Goal: Task Accomplishment & Management: Manage account settings

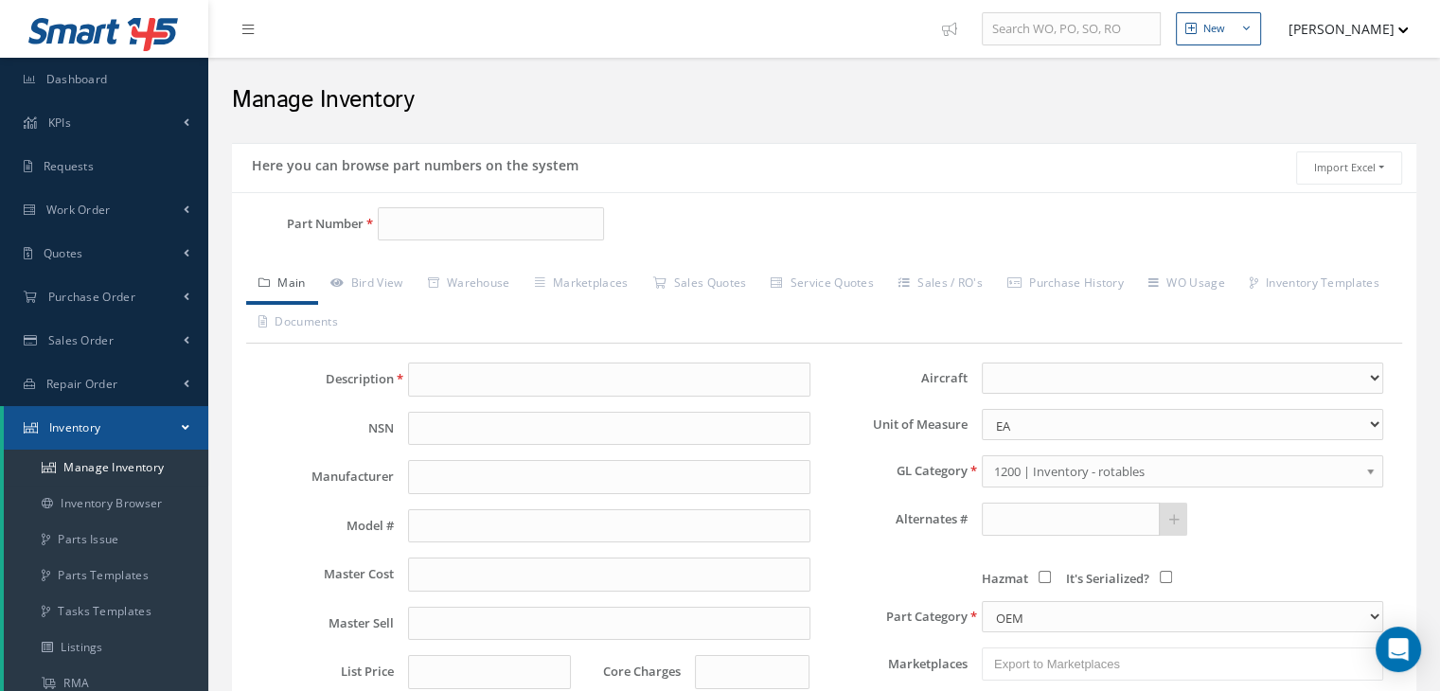
click at [899, 27] on button "[PERSON_NAME]" at bounding box center [1339, 28] width 138 height 37
click at [899, 187] on link "Impersonate User" at bounding box center [1332, 192] width 151 height 32
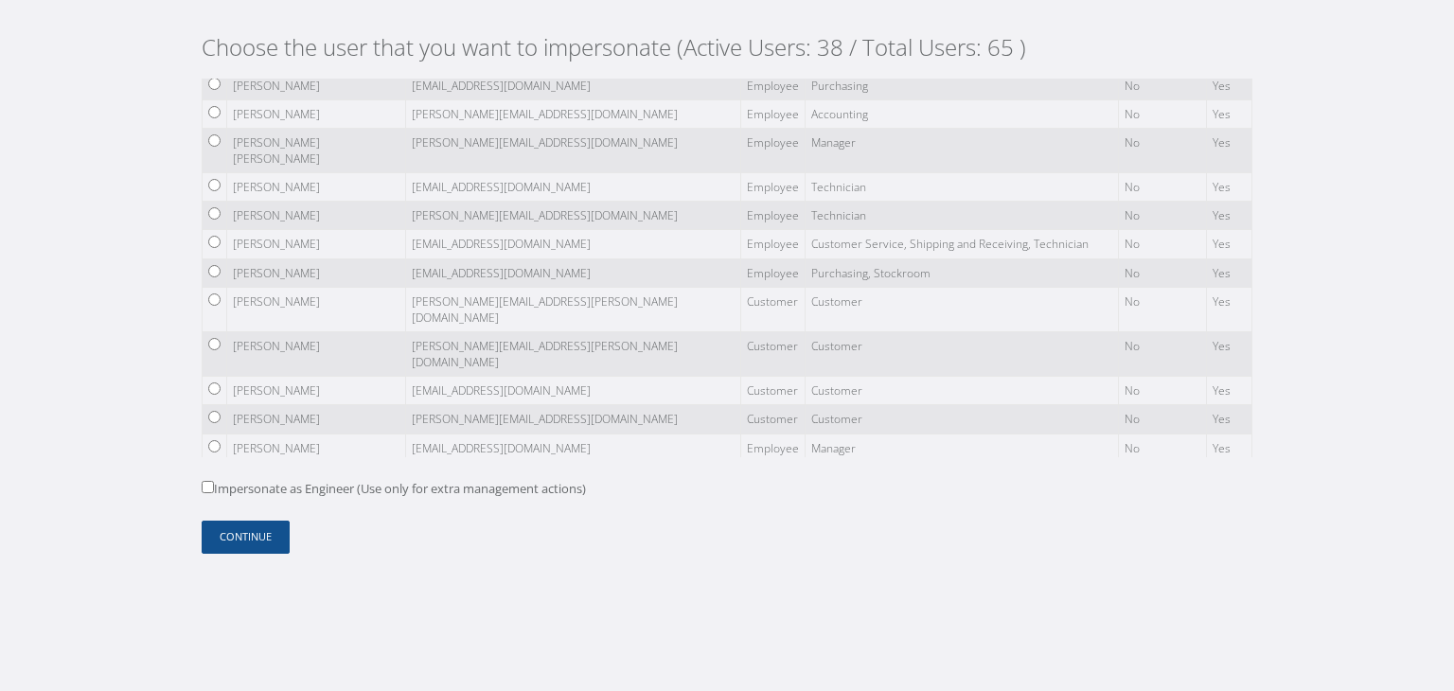
scroll to position [189, 0]
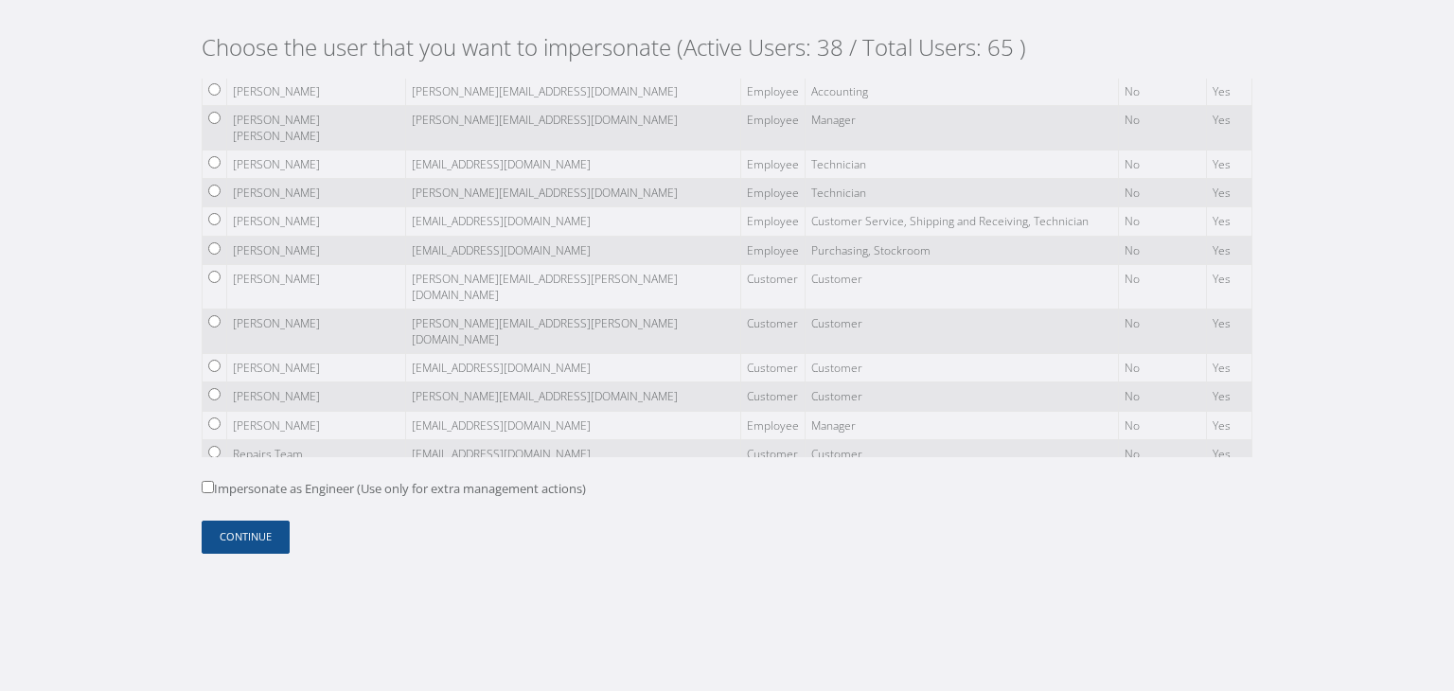
click at [217, 271] on input "radio" at bounding box center [214, 277] width 12 height 12
radio input "true"
click at [243, 490] on label "Impersonate as Engineer (Use only for extra management actions)" at bounding box center [394, 489] width 384 height 19
click at [214, 490] on input "Impersonate as Engineer (Use only for extra management actions)" at bounding box center [208, 487] width 12 height 12
click at [249, 482] on label "Impersonate as Engineer (Use only for extra management actions)" at bounding box center [394, 489] width 384 height 19
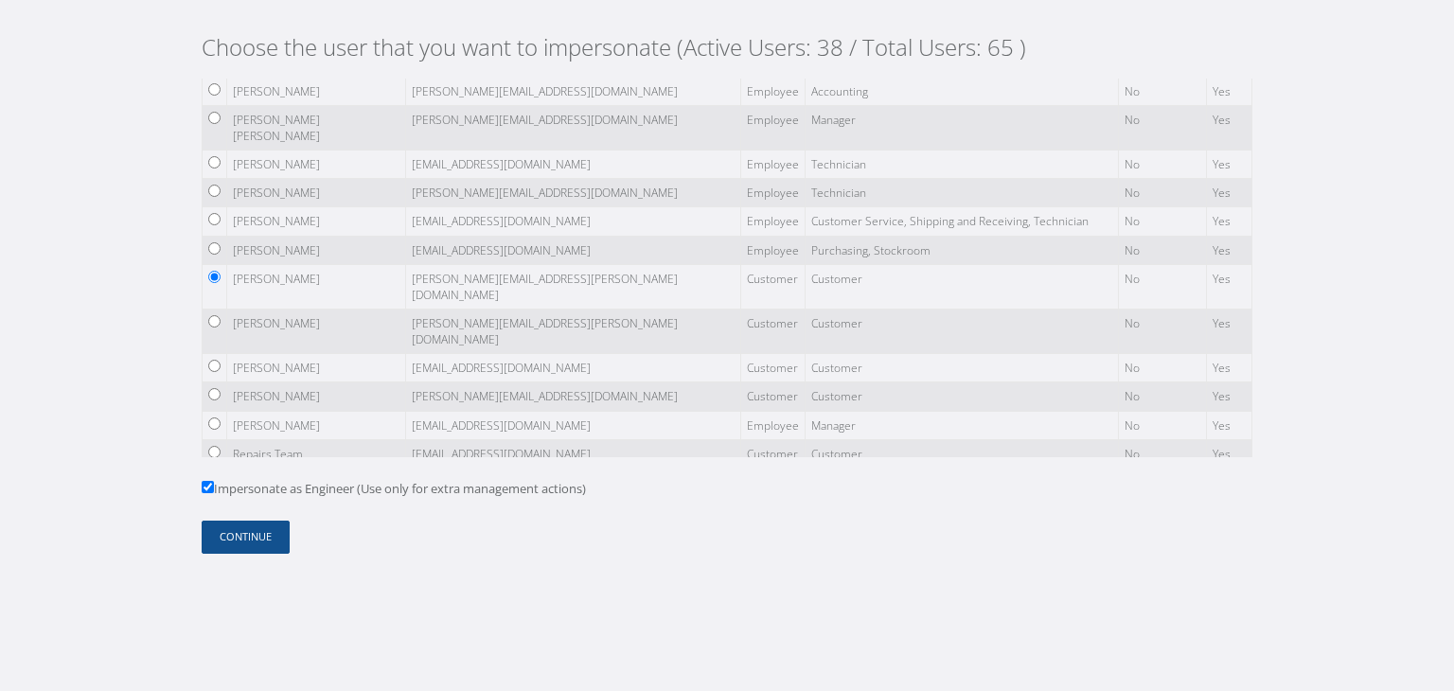
click at [214, 482] on input "Impersonate as Engineer (Use only for extra management actions)" at bounding box center [208, 487] width 12 height 12
checkbox input "false"
click at [245, 542] on button "Continue" at bounding box center [246, 537] width 88 height 33
